Goal: Check status: Check status

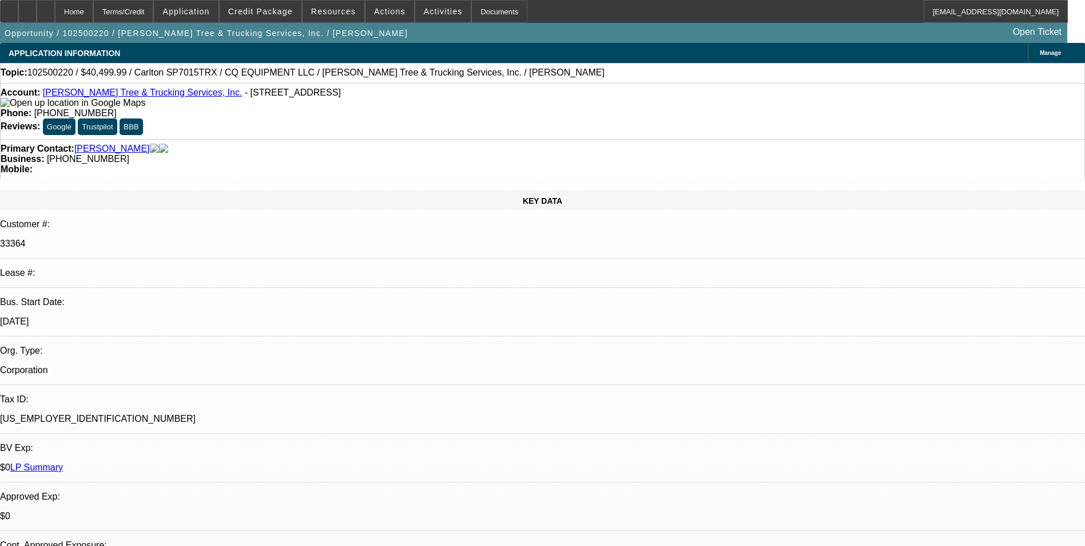
select select "0.1"
select select "0"
select select "0.1"
select select "0"
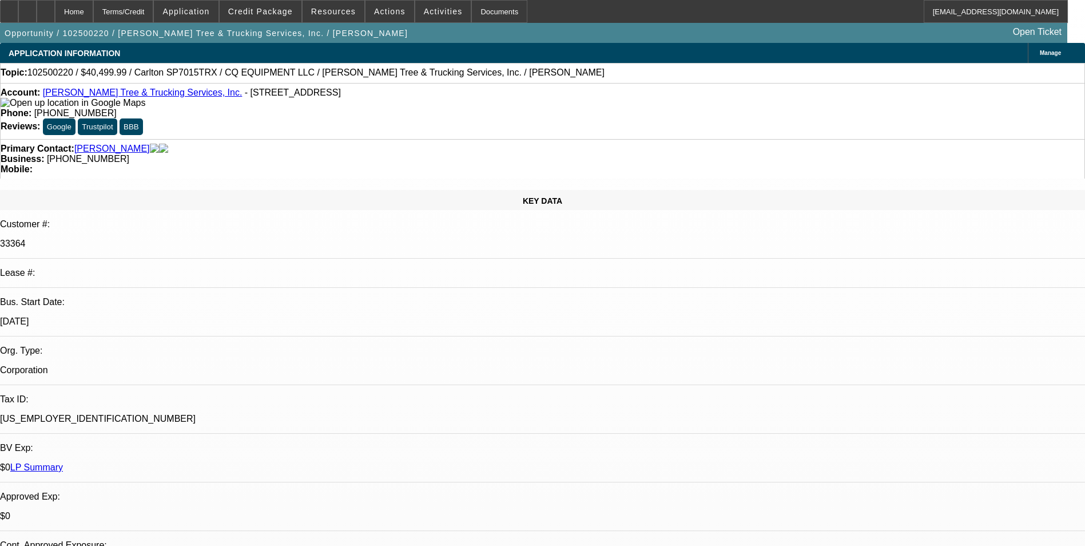
select select "0"
select select "0.1"
select select "0"
select select "0.1"
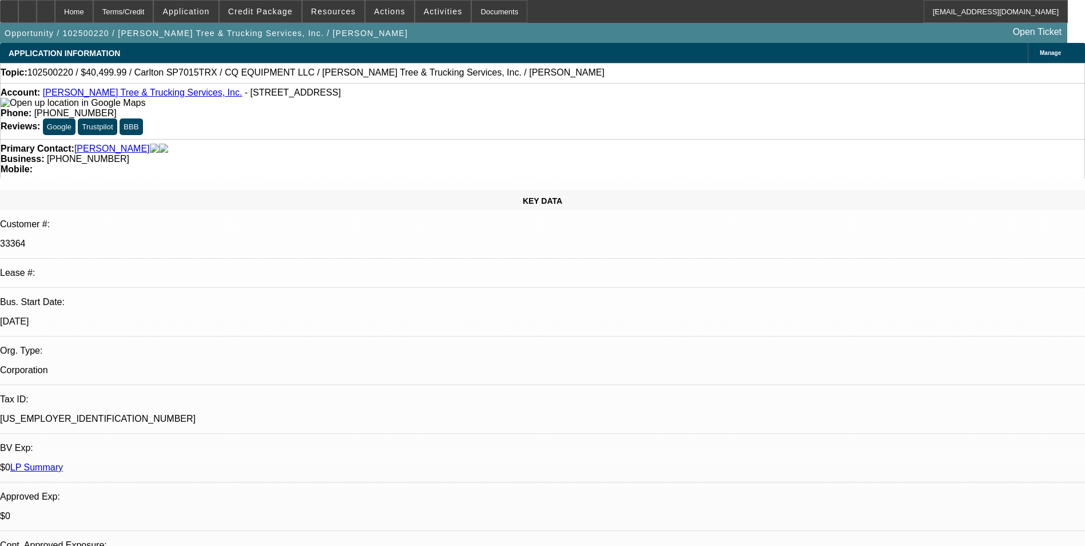
select select "0"
select select "1"
select select "2"
select select "6"
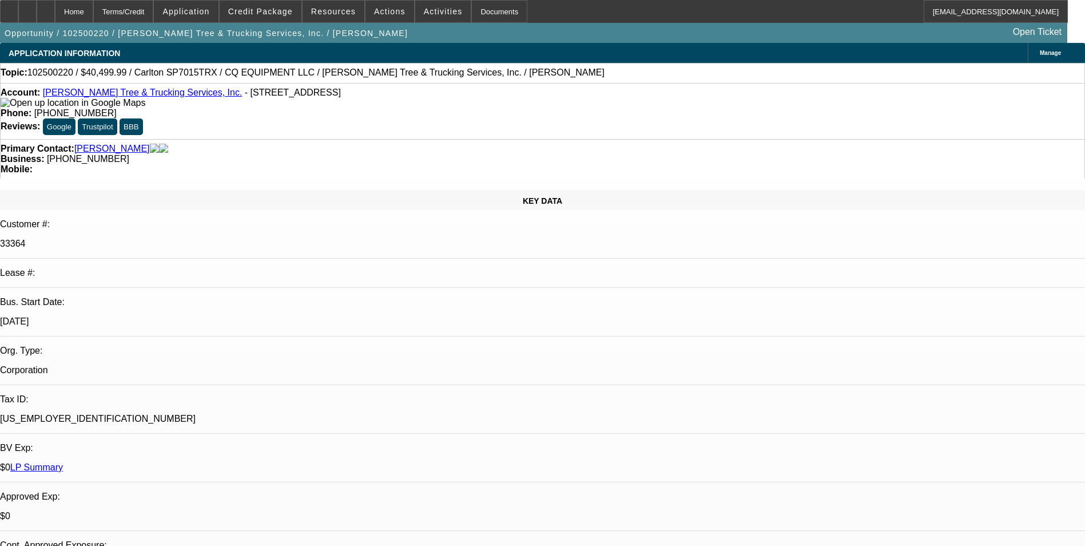
select select "1"
select select "2"
select select "6"
select select "1"
select select "2"
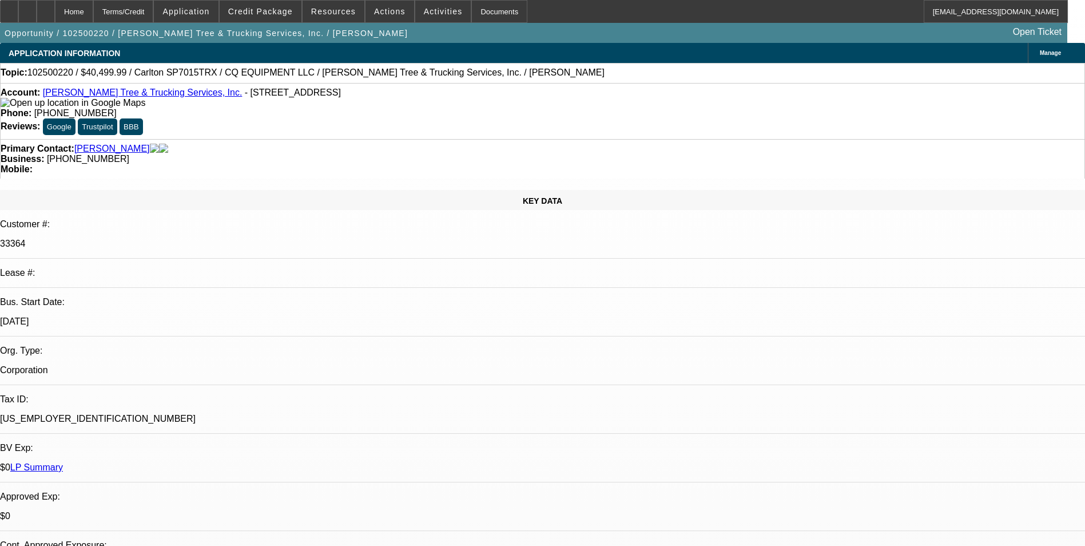
select select "6"
select select "1"
select select "2"
select select "6"
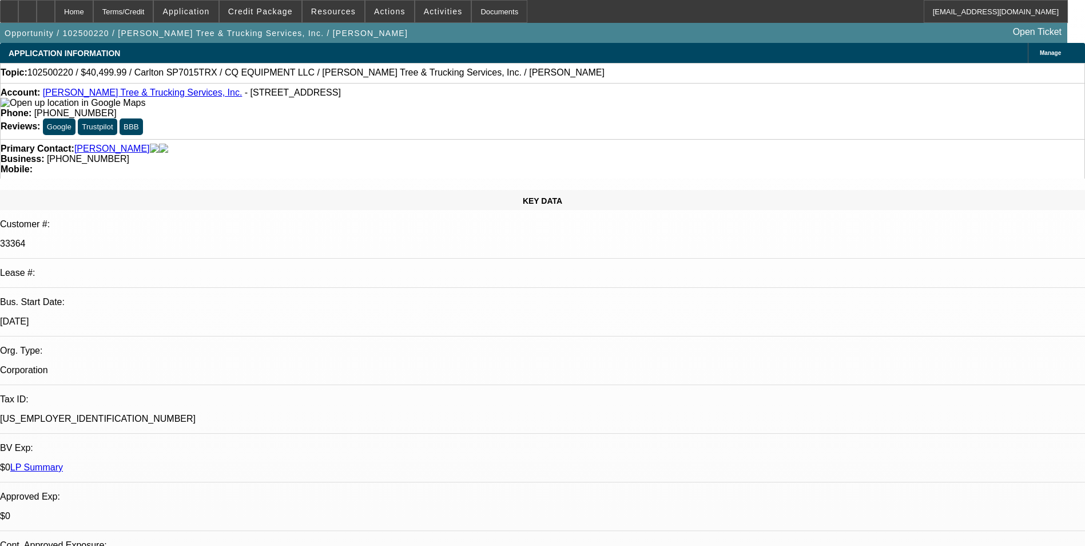
click at [715, 82] on div "Topic: 102500220 / $40,499.99 / Carlton SP7015TRX / CQ EQUIPMENT LLC / [PERSON_…" at bounding box center [542, 73] width 1085 height 20
click at [715, 86] on div "Account: [PERSON_NAME] Tree & Trucking Services, Inc. - [STREET_ADDRESS] Phone:…" at bounding box center [542, 111] width 1085 height 56
